Goal: Transaction & Acquisition: Purchase product/service

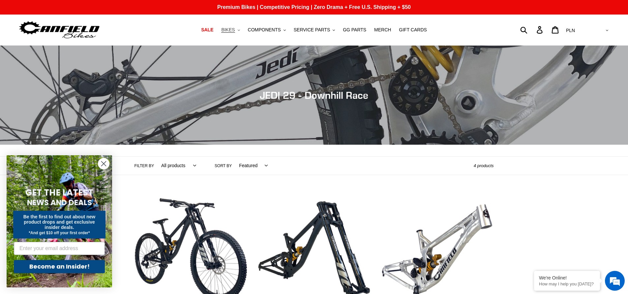
click at [235, 31] on span "BIKES" at bounding box center [228, 30] width 14 height 6
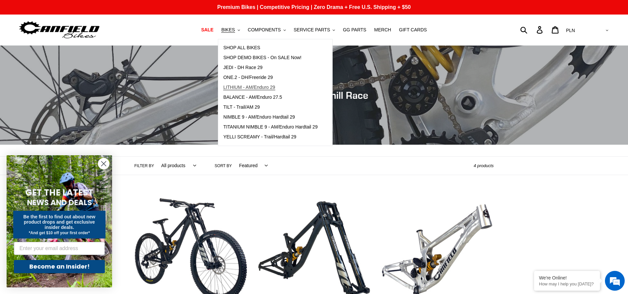
click at [259, 84] on span "LITHIUM - AM/Enduro 29" at bounding box center [249, 87] width 52 height 6
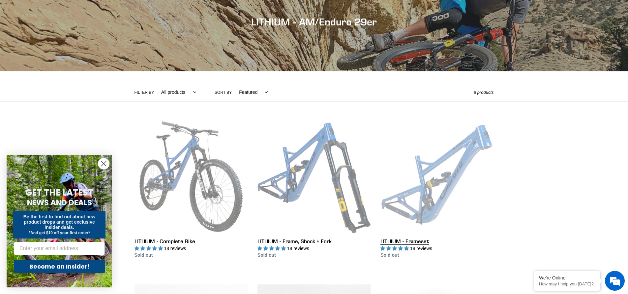
scroll to position [75, 0]
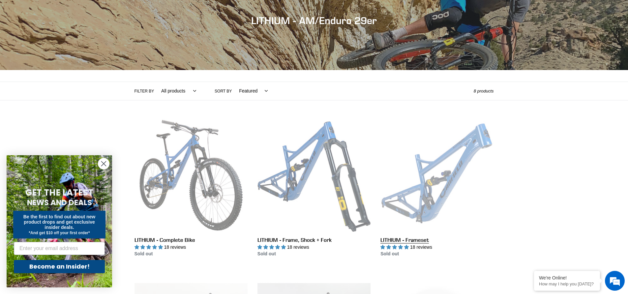
click at [435, 173] on link "LITHIUM - Frameset" at bounding box center [437, 187] width 113 height 139
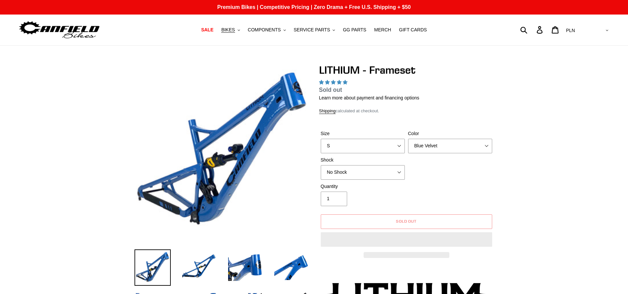
select select "highest-rating"
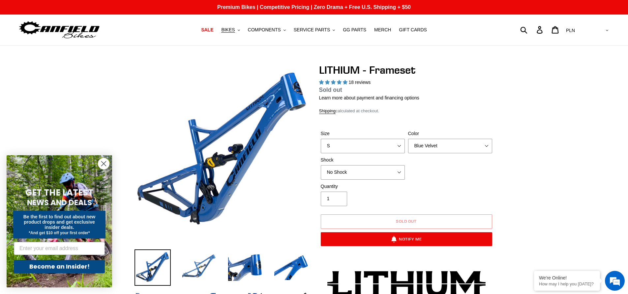
click at [187, 259] on img at bounding box center [199, 267] width 36 height 36
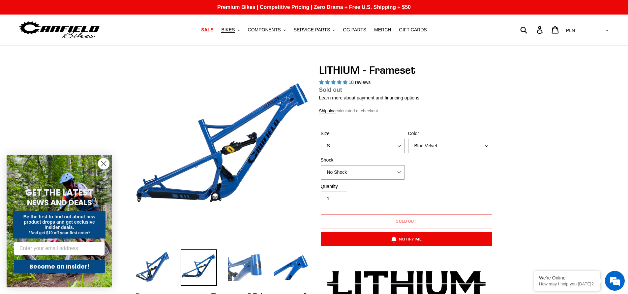
click at [242, 260] on img at bounding box center [245, 267] width 36 height 36
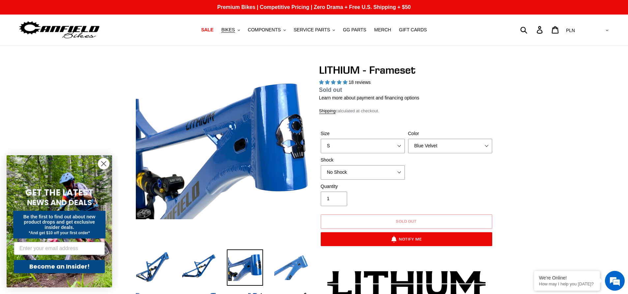
click at [284, 266] on img at bounding box center [291, 267] width 36 height 36
